Goal: Information Seeking & Learning: Check status

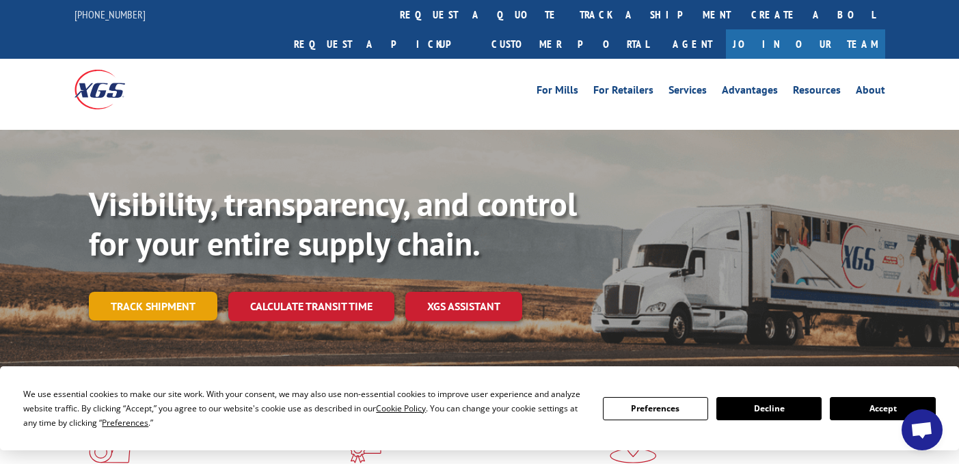
click at [147, 292] on link "Track shipment" at bounding box center [153, 306] width 129 height 29
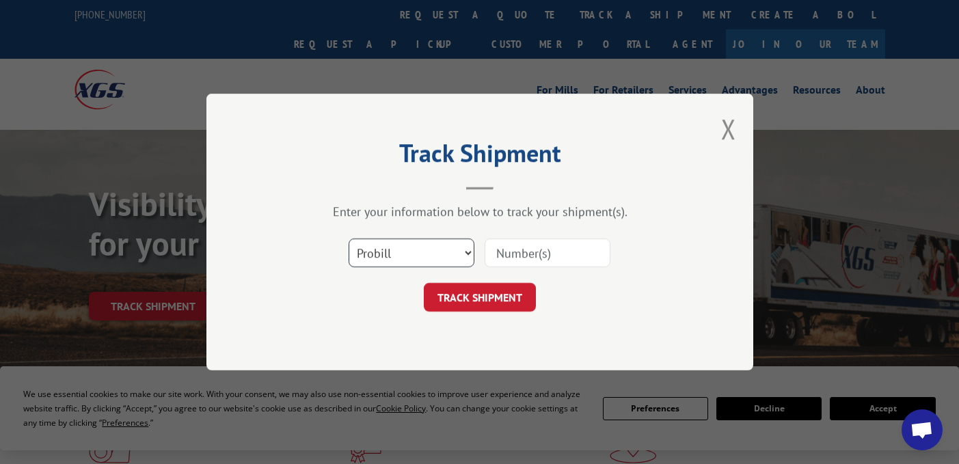
click at [369, 255] on select "Select category... Probill BOL PO" at bounding box center [412, 253] width 126 height 29
click at [469, 253] on select "Select category... Probill BOL PO" at bounding box center [412, 253] width 126 height 29
select select "bol"
click at [349, 239] on select "Select category... Probill BOL PO" at bounding box center [412, 253] width 126 height 29
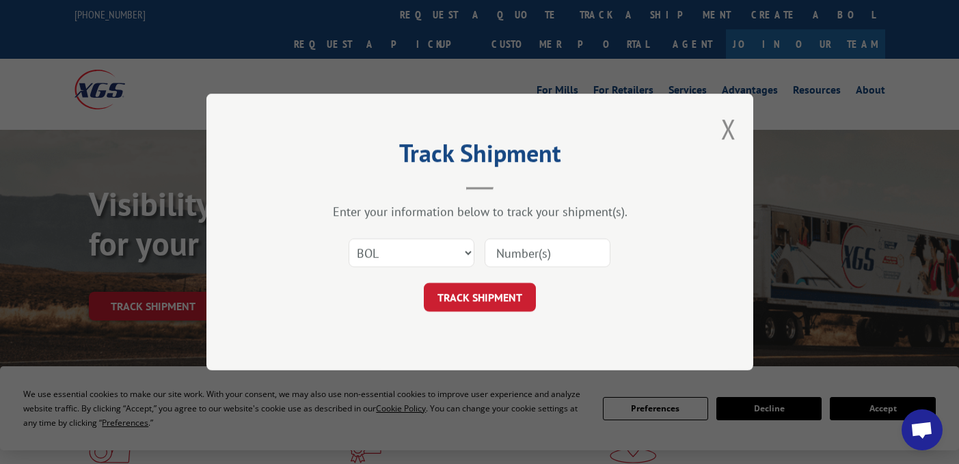
paste input "16777687"
type input "16777687"
click at [485, 301] on button "TRACK SHIPMENT" at bounding box center [480, 297] width 112 height 29
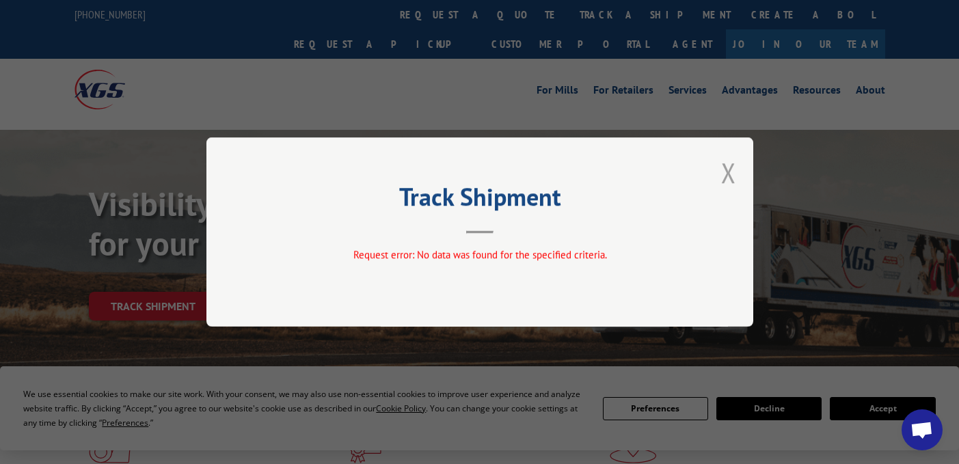
click at [731, 175] on button "Close modal" at bounding box center [728, 173] width 15 height 36
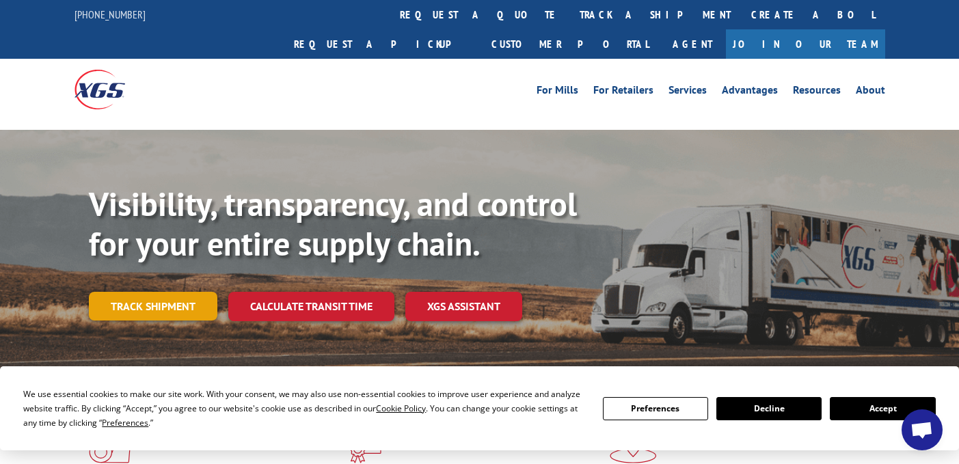
click at [156, 292] on link "Track shipment" at bounding box center [153, 306] width 129 height 29
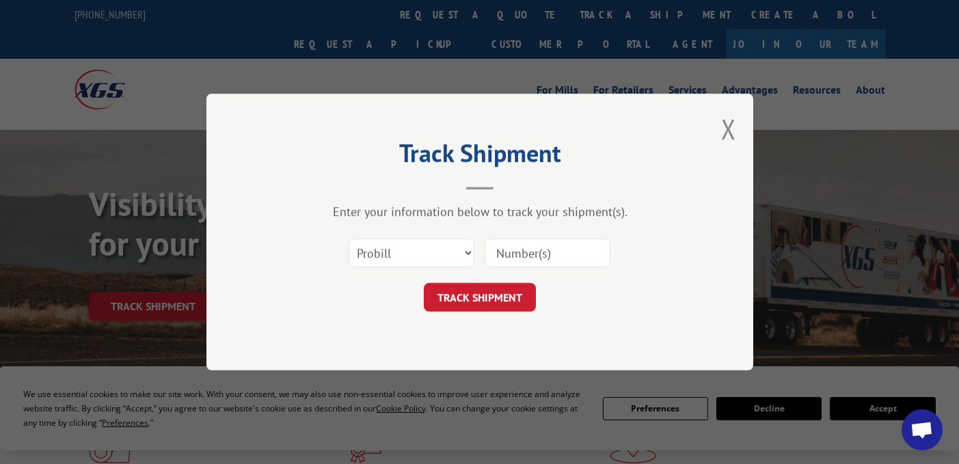
paste input "16777687"
type input "16777687"
click at [490, 299] on button "TRACK SHIPMENT" at bounding box center [480, 297] width 112 height 29
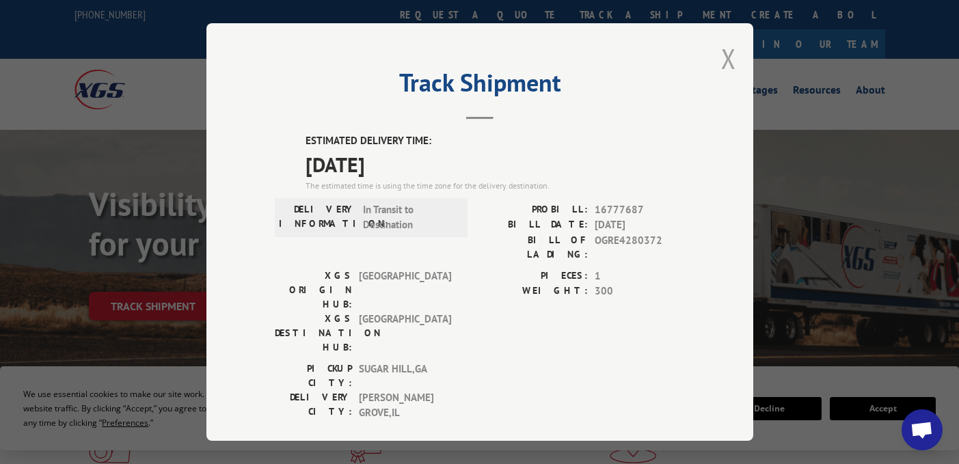
click at [721, 56] on button "Close modal" at bounding box center [728, 58] width 15 height 36
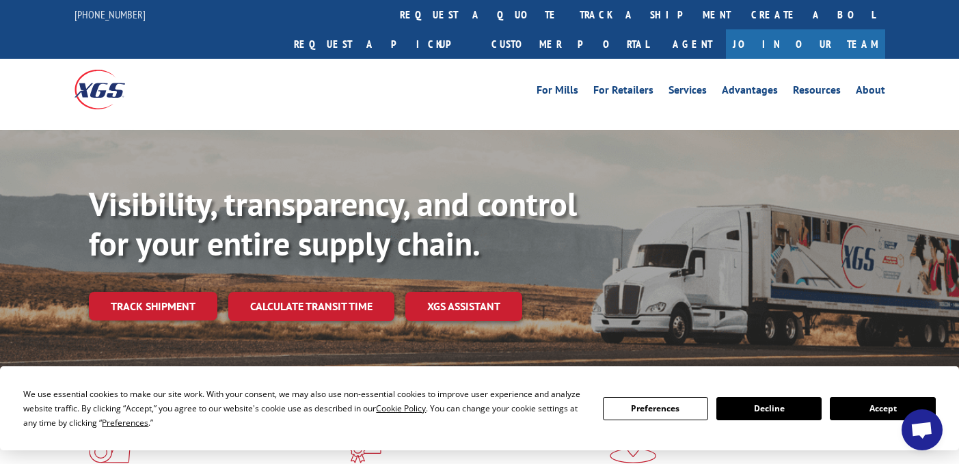
click at [7, 67] on div "For Mills For Retailers Services Advantages Resources About For Mills For Retai…" at bounding box center [479, 89] width 959 height 61
